Goal: Transaction & Acquisition: Book appointment/travel/reservation

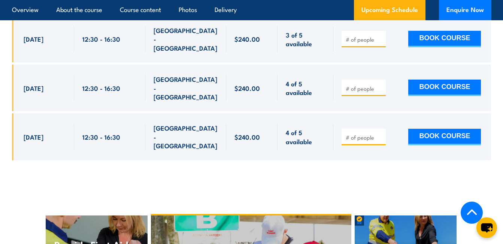
scroll to position [1424, 0]
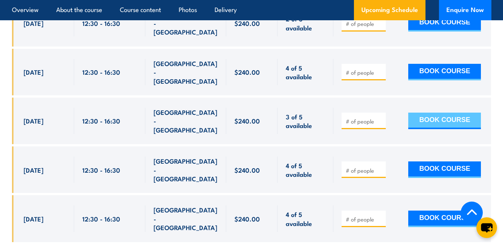
click at [424, 112] on button "BOOK COURSE" at bounding box center [444, 120] width 73 height 16
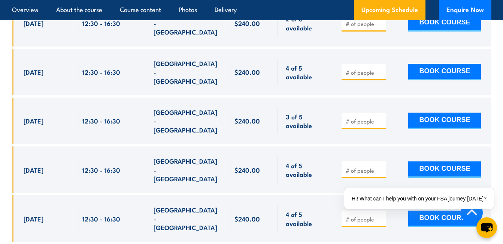
click at [374, 117] on input "number" at bounding box center [364, 120] width 37 height 7
click at [384, 112] on div at bounding box center [364, 120] width 44 height 16
type input "1"
click at [381, 117] on input "1" at bounding box center [364, 120] width 37 height 7
drag, startPoint x: 371, startPoint y: 88, endPoint x: 338, endPoint y: 90, distance: 32.7
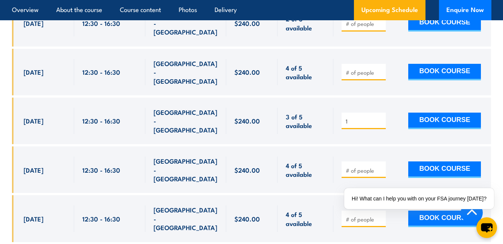
click at [338, 97] on div "1 BOOK COURSE" at bounding box center [412, 120] width 158 height 46
click at [288, 112] on span "3 of 5 available" at bounding box center [305, 121] width 39 height 18
click at [444, 112] on button "BOOK COURSE" at bounding box center [444, 120] width 73 height 16
click at [229, 97] on div "$240.00" at bounding box center [252, 120] width 52 height 46
click at [359, 117] on input "number" at bounding box center [364, 120] width 37 height 7
